Goal: Navigation & Orientation: Find specific page/section

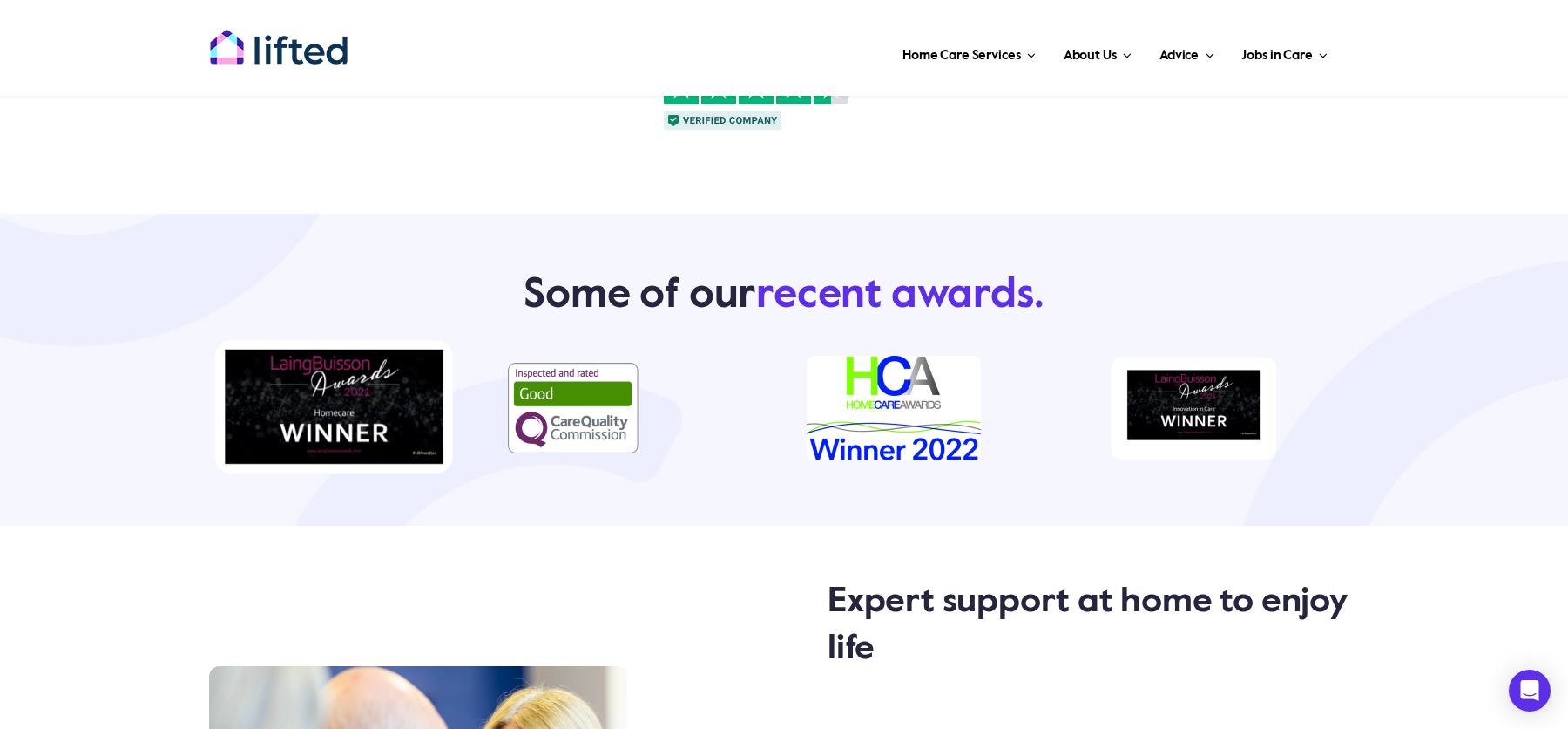
scroll to position [937, 0]
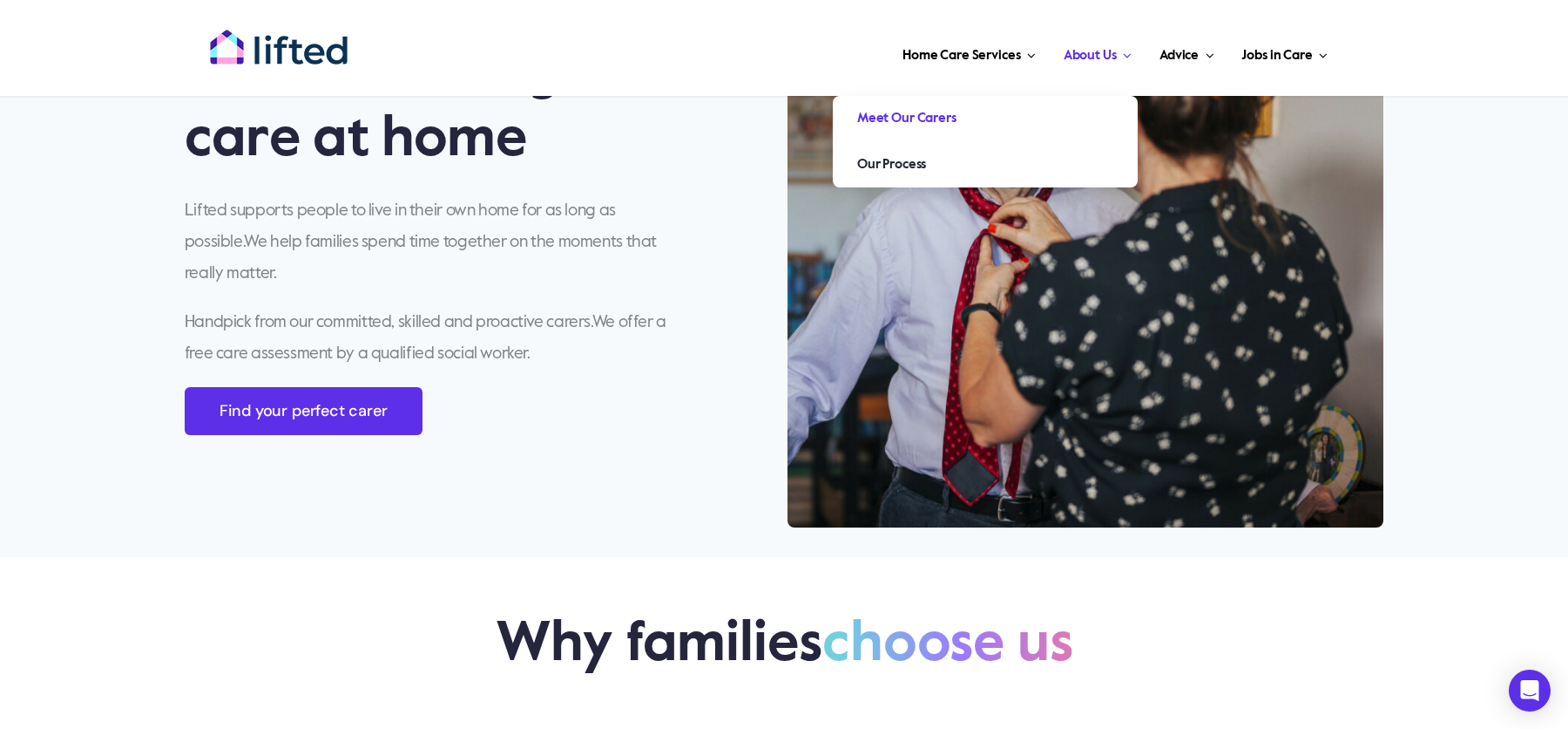
click at [929, 122] on span "Meet Our Carers" at bounding box center [907, 118] width 99 height 28
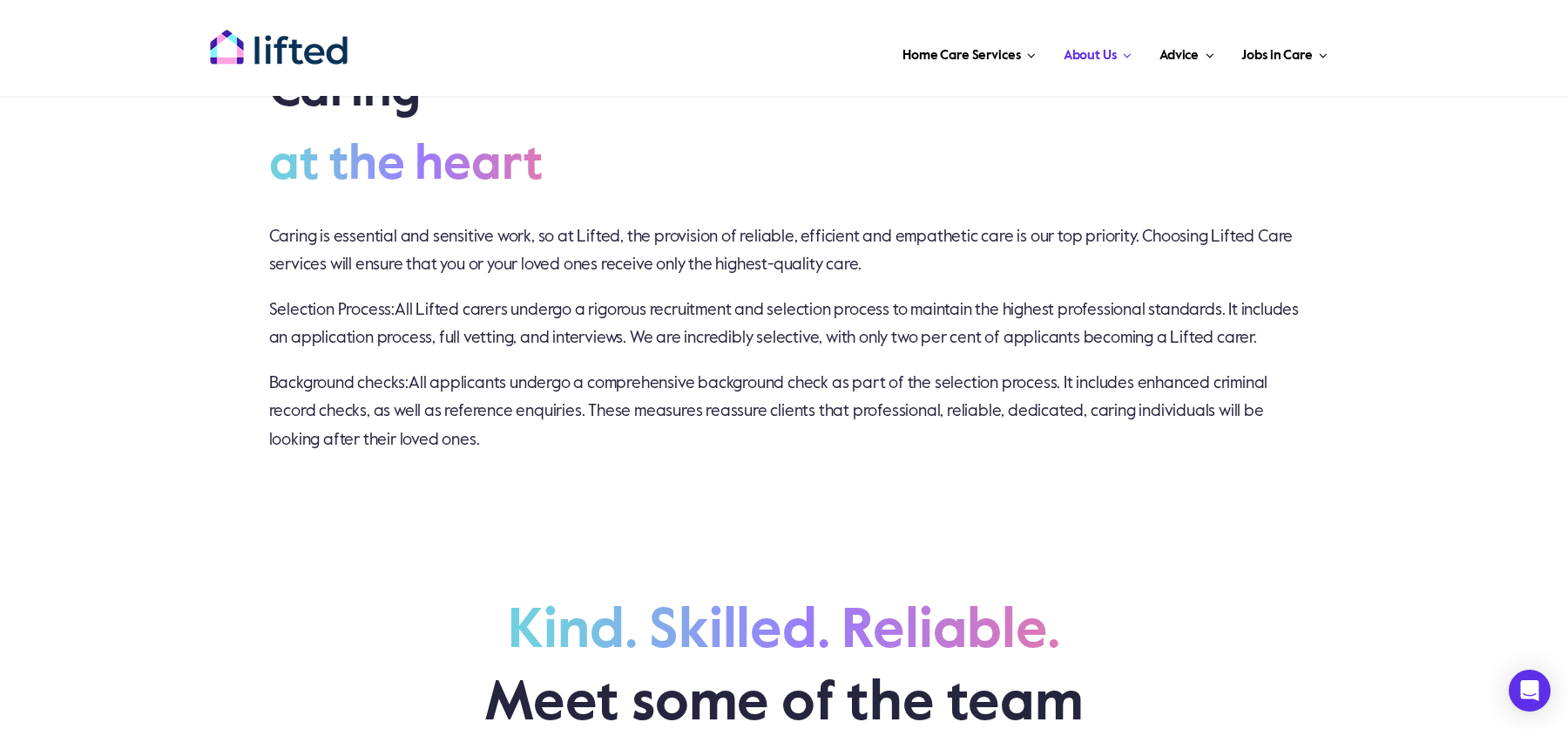
scroll to position [586, 0]
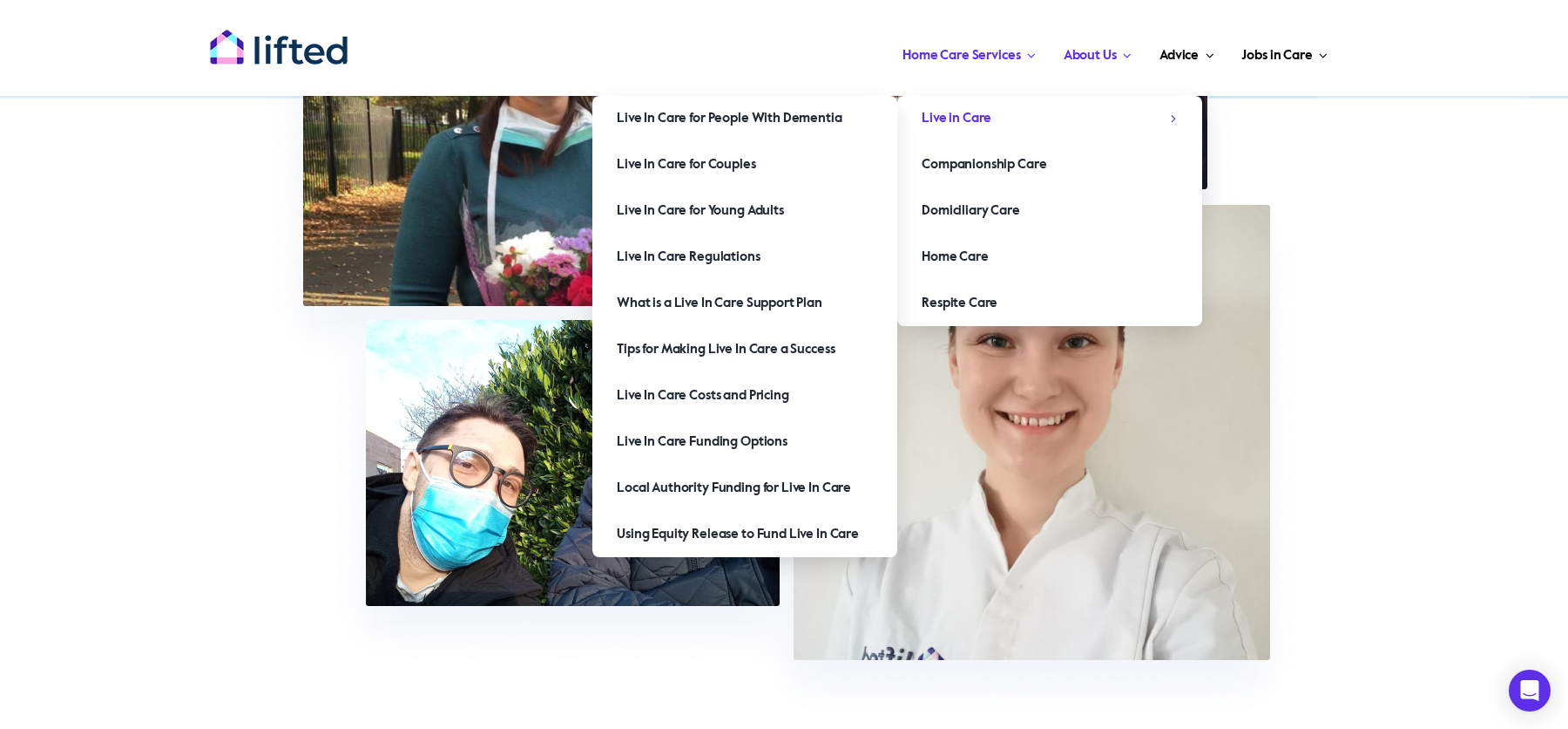
click at [954, 121] on span "Live in Care" at bounding box center [956, 118] width 70 height 28
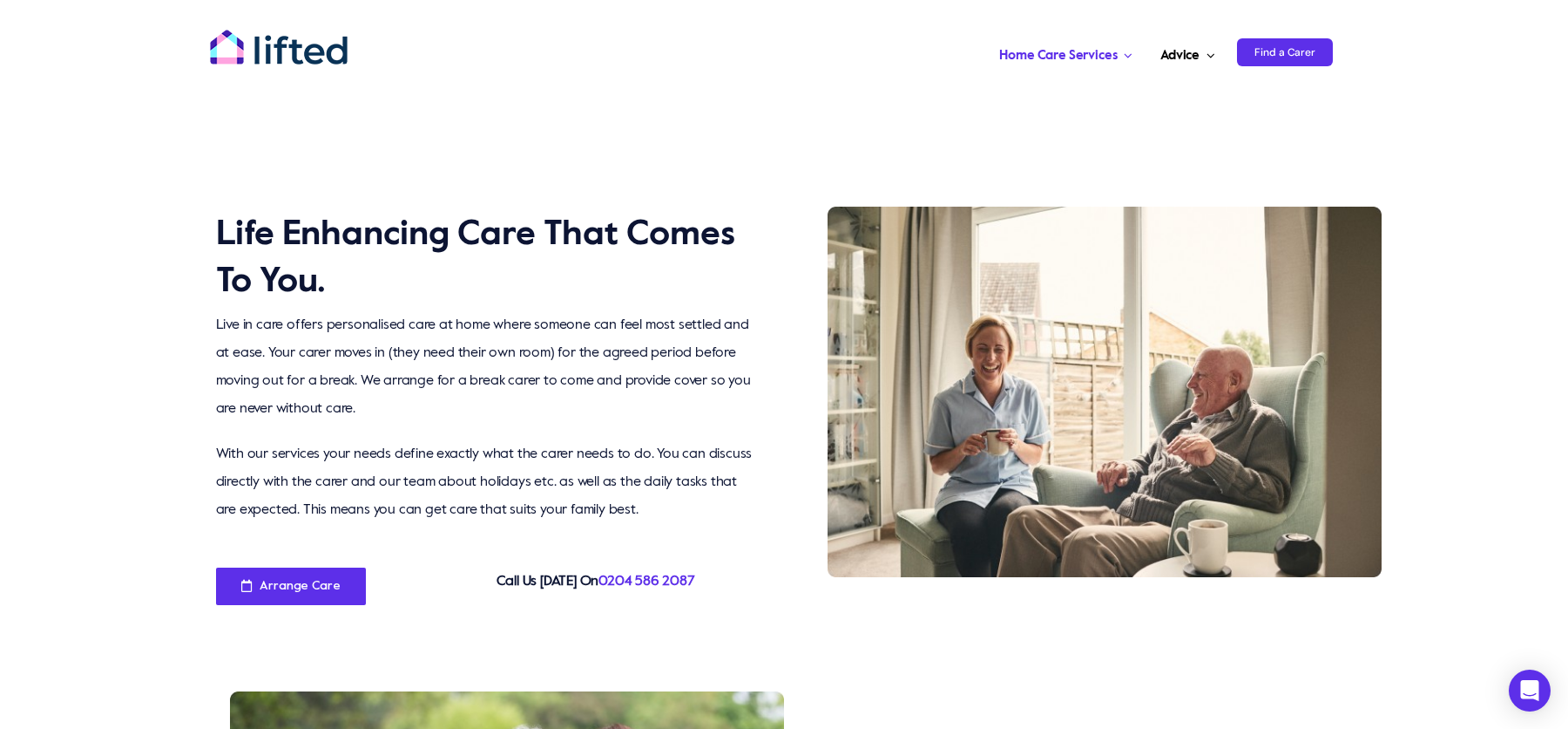
scroll to position [2485, 0]
